Goal: Find specific page/section: Find specific page/section

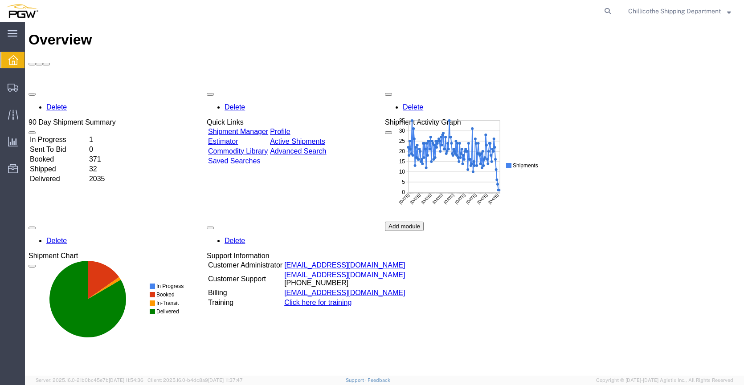
drag, startPoint x: 606, startPoint y: 11, endPoint x: 582, endPoint y: 3, distance: 25.5
click at [582, 3] on agx-global-search at bounding box center [472, 11] width 285 height 22
click at [578, 16] on agx-global-search at bounding box center [472, 11] width 285 height 22
click at [578, 9] on agx-global-search at bounding box center [472, 11] width 285 height 22
click at [603, 13] on icon at bounding box center [607, 11] width 12 height 12
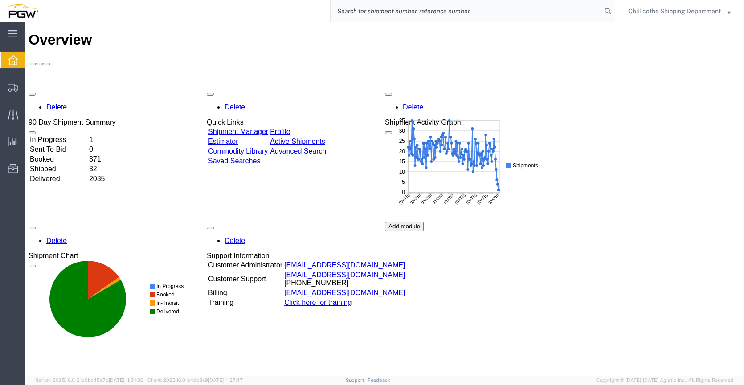
paste input "666860"
type input "666860"
click at [606, 7] on icon at bounding box center [607, 11] width 12 height 12
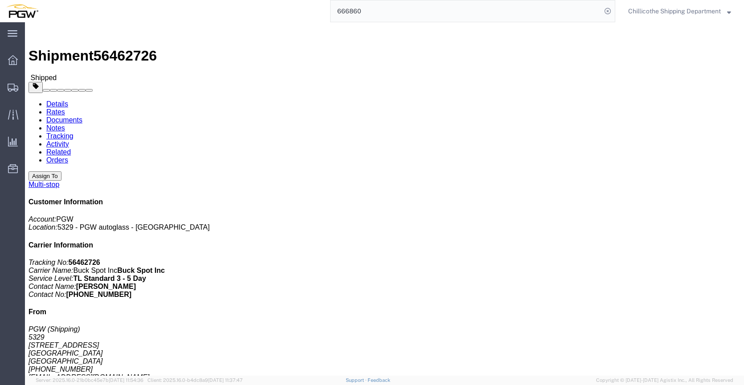
click link "Documents"
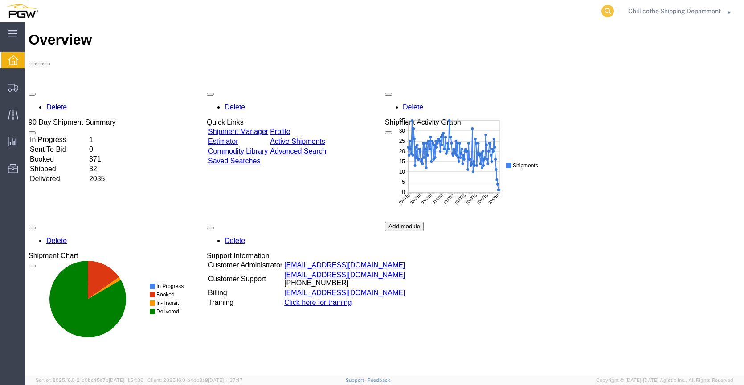
click at [603, 9] on icon at bounding box center [607, 11] width 12 height 12
click at [571, 8] on input "search" at bounding box center [466, 10] width 271 height 21
type input "666819"
click at [611, 9] on icon at bounding box center [607, 11] width 12 height 12
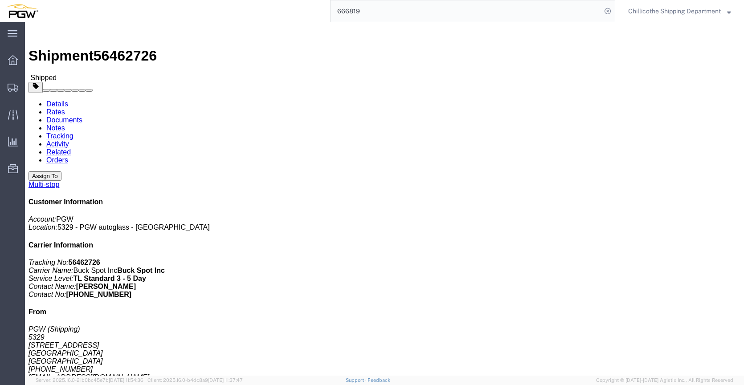
click link "Documents"
